Goal: Task Accomplishment & Management: Manage account settings

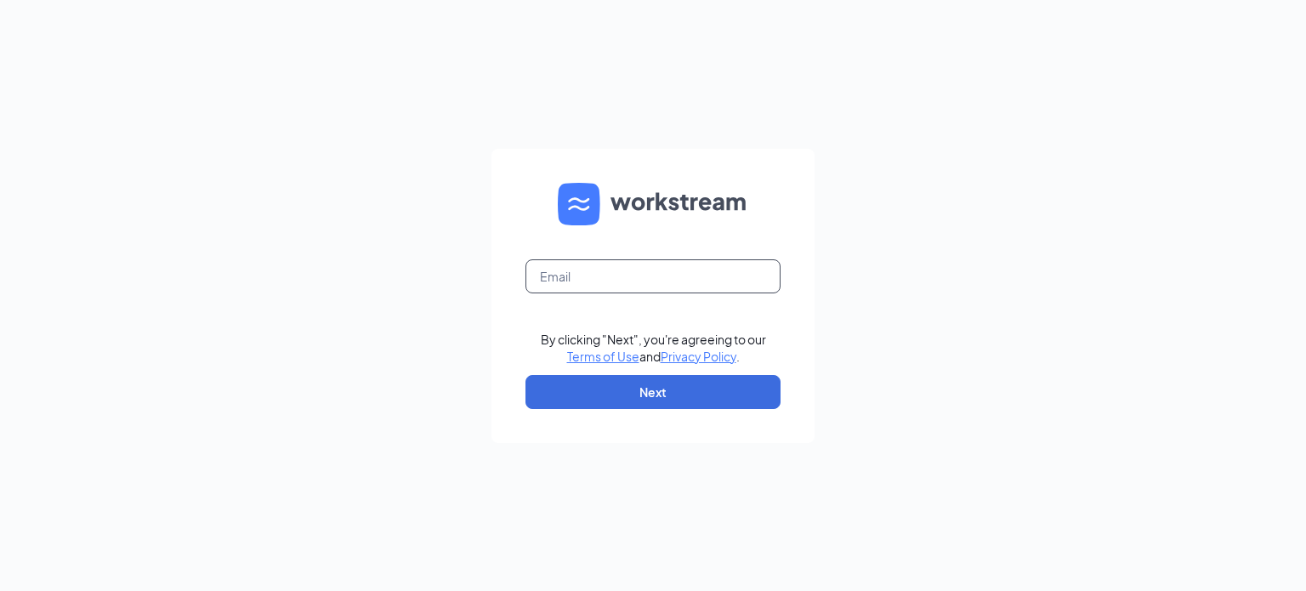
click at [701, 272] on input "text" at bounding box center [652, 276] width 255 height 34
type input "[EMAIL_ADDRESS][DOMAIN_NAME]"
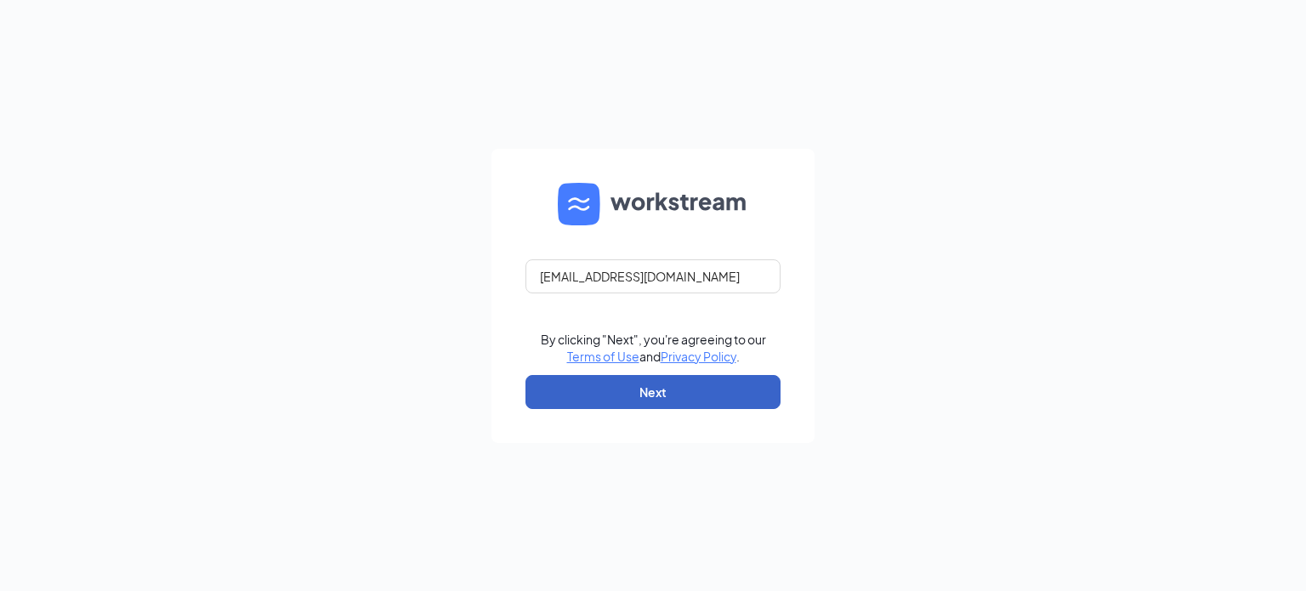
click at [615, 377] on button "Next" at bounding box center [652, 392] width 255 height 34
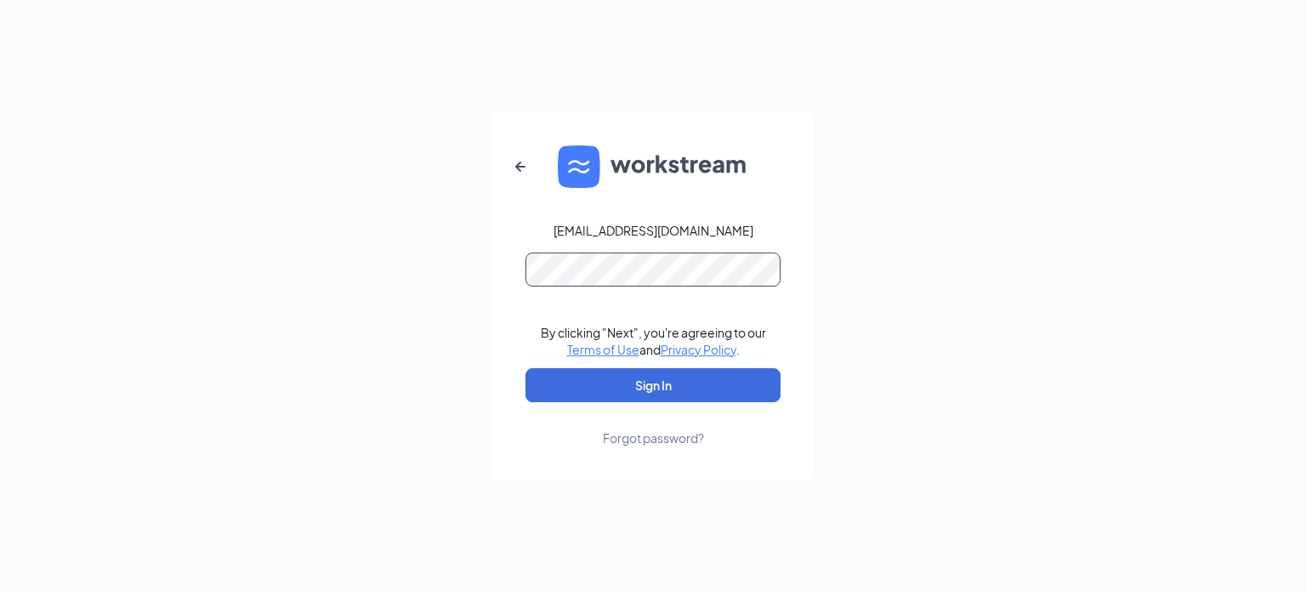
click at [525, 368] on button "Sign In" at bounding box center [652, 385] width 255 height 34
click at [623, 437] on div "Forgot password?" at bounding box center [653, 437] width 101 height 17
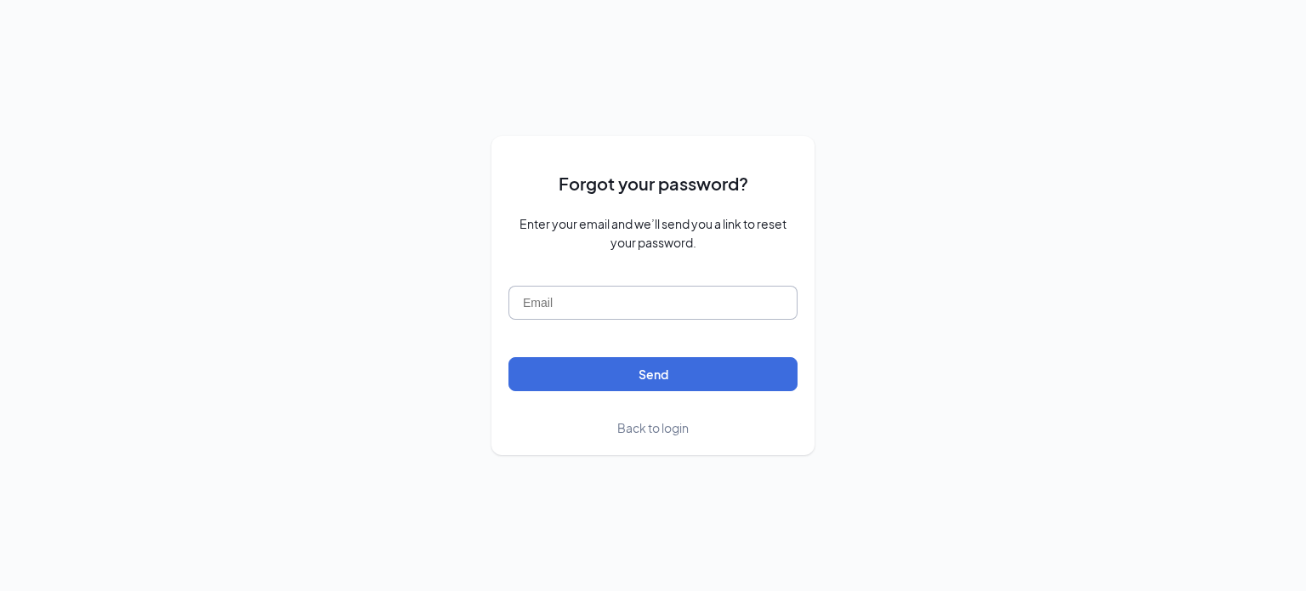
click at [653, 312] on input "text" at bounding box center [652, 303] width 289 height 34
type input "[EMAIL_ADDRESS][DOMAIN_NAME]"
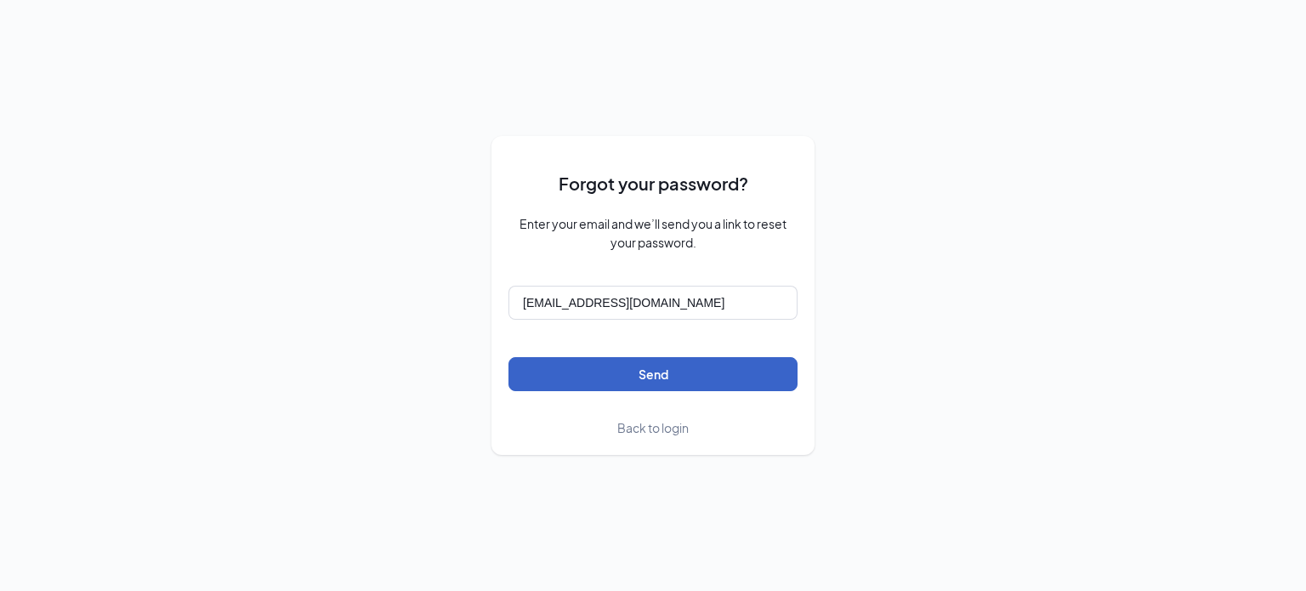
click at [552, 358] on button "Send" at bounding box center [652, 374] width 289 height 34
